Goal: Navigation & Orientation: Find specific page/section

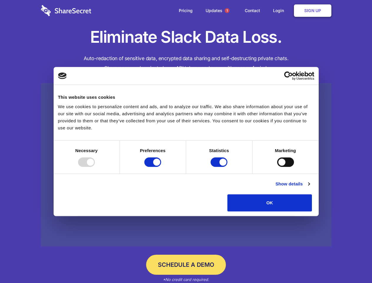
click at [95, 167] on div at bounding box center [86, 161] width 17 height 9
click at [161, 167] on input "Preferences" at bounding box center [152, 161] width 17 height 9
checkbox input "false"
click at [220, 167] on input "Statistics" at bounding box center [219, 161] width 17 height 9
checkbox input "false"
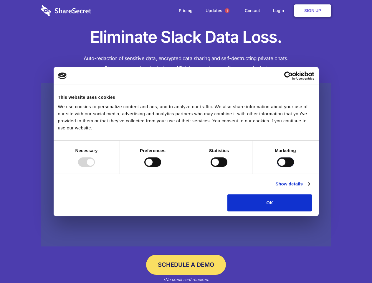
click at [277, 167] on input "Marketing" at bounding box center [285, 161] width 17 height 9
checkbox input "true"
click at [310, 188] on link "Show details" at bounding box center [293, 183] width 34 height 7
click at [0, 0] on li "Necessary 7 Necessary cookies help make a website usable by enabling basic func…" at bounding box center [0, 0] width 0 height 0
click at [227, 11] on span "1" at bounding box center [227, 10] width 5 height 5
